Goal: Information Seeking & Learning: Compare options

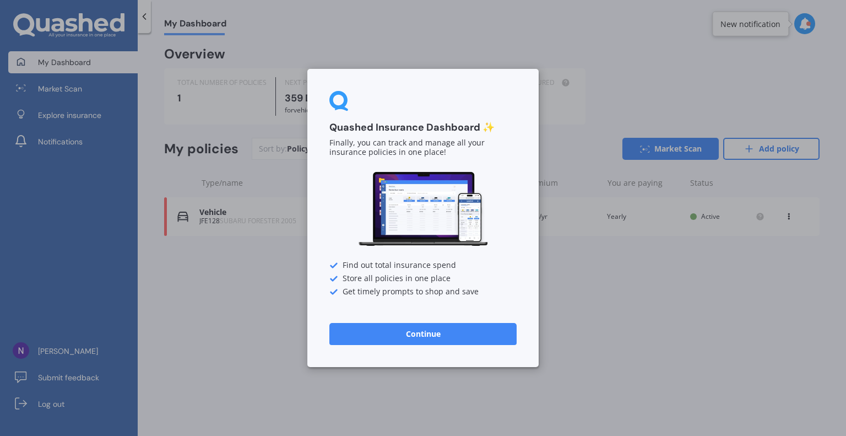
click at [415, 339] on button "Continue" at bounding box center [422, 334] width 187 height 22
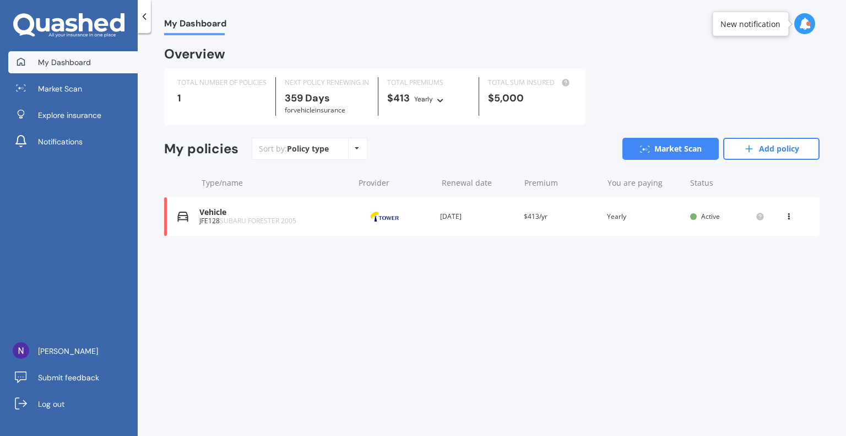
click at [248, 219] on span "SUBARU FORESTER 2005" at bounding box center [258, 220] width 77 height 9
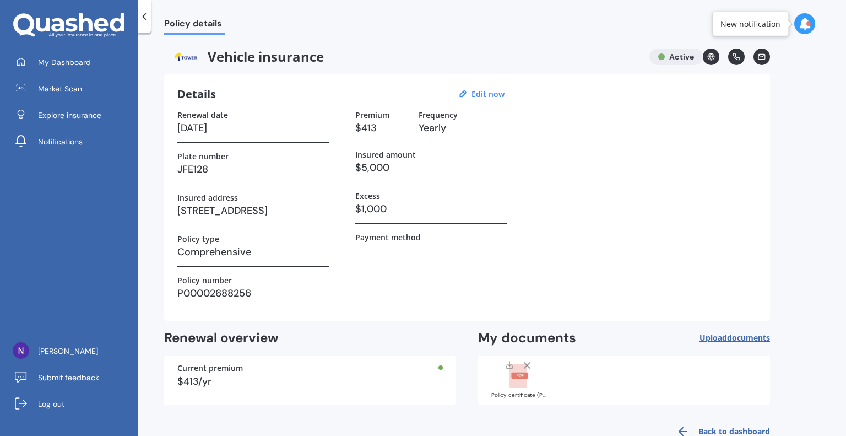
scroll to position [28, 0]
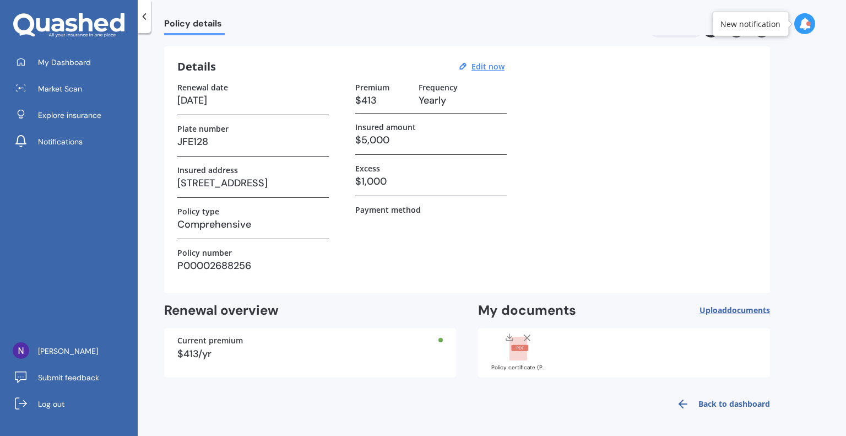
click at [241, 351] on div "$413/yr" at bounding box center [309, 354] width 265 height 10
click at [802, 23] on icon at bounding box center [805, 24] width 12 height 12
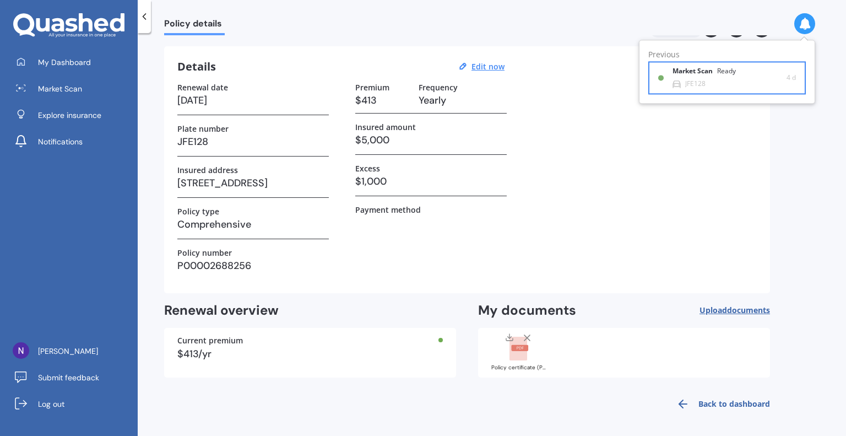
click at [694, 70] on b "Market Scan" at bounding box center [695, 72] width 45 height 8
